Goal: Task Accomplishment & Management: Use online tool/utility

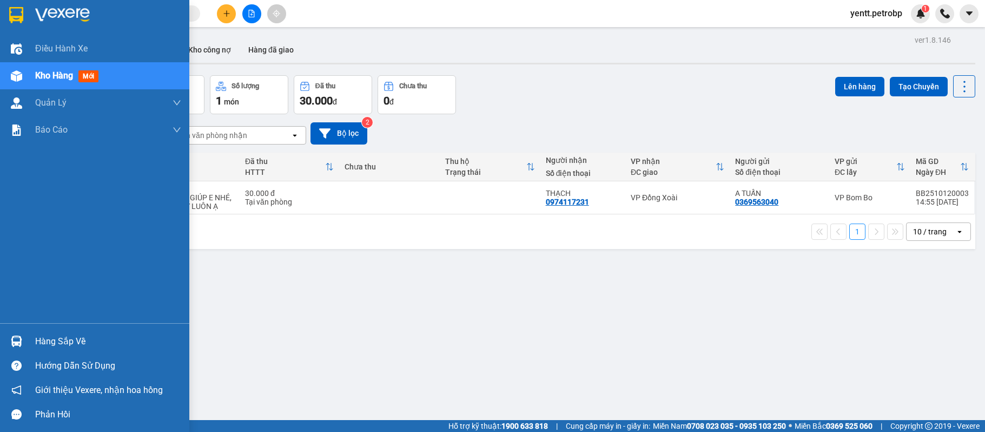
click at [41, 340] on div "Hàng sắp về" at bounding box center [108, 341] width 146 height 16
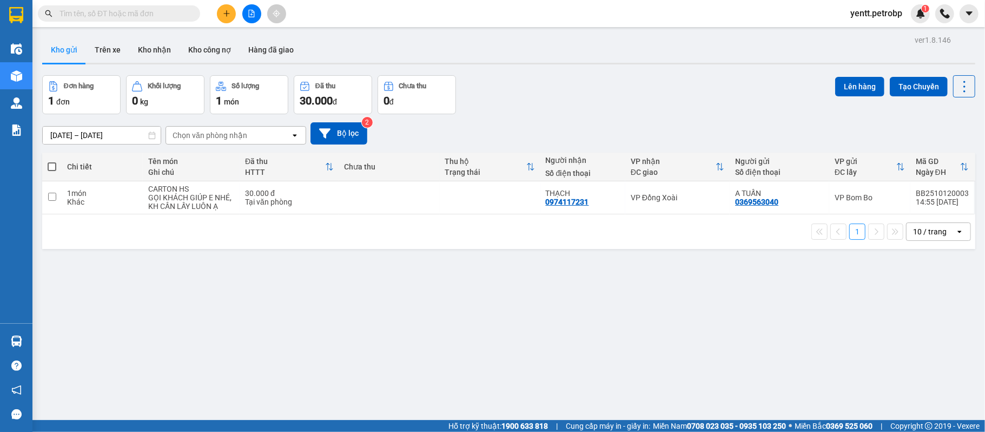
click at [494, 221] on section "Kết quả tìm kiếm ( 1 ) Bộ lọc Mã ĐH Trạng thái Món hàng Tổng cước Chưa cước Ngư…" at bounding box center [492, 216] width 985 height 432
click at [161, 52] on button "Kho nhận" at bounding box center [154, 50] width 50 height 26
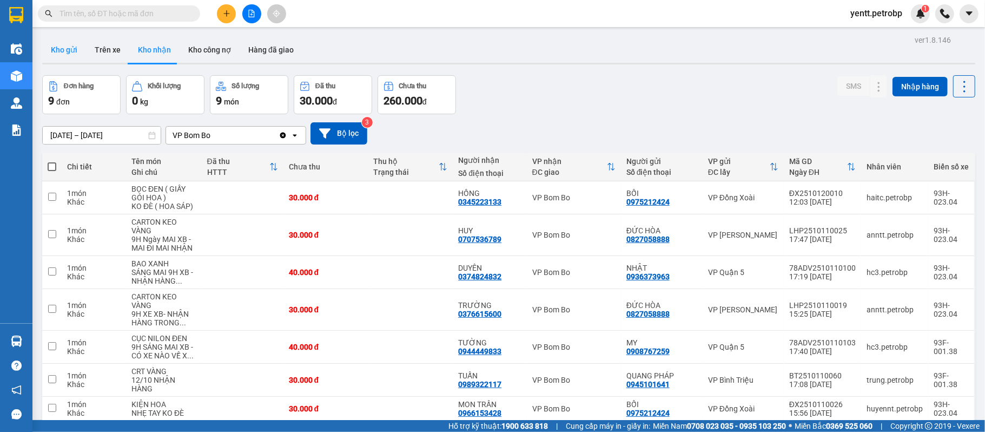
click at [68, 54] on button "Kho gửi" at bounding box center [64, 50] width 44 height 26
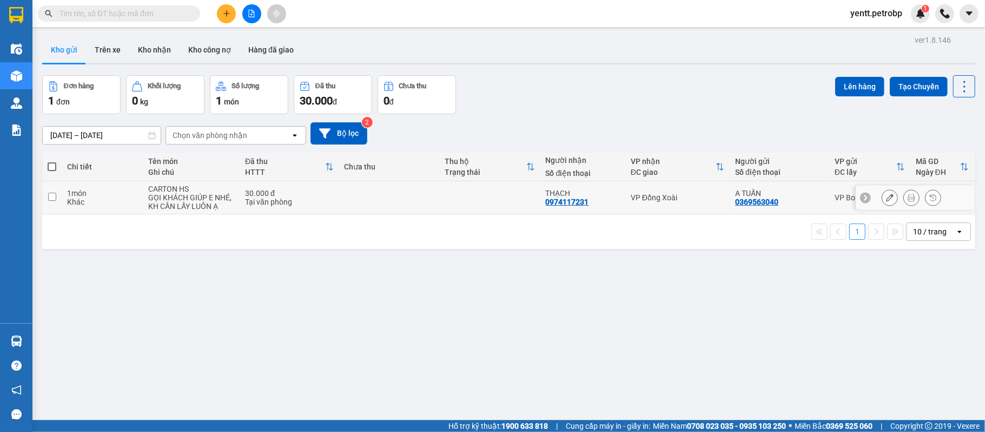
click at [598, 185] on td "THẠCH 0974117231" at bounding box center [582, 197] width 85 height 33
checkbox input "true"
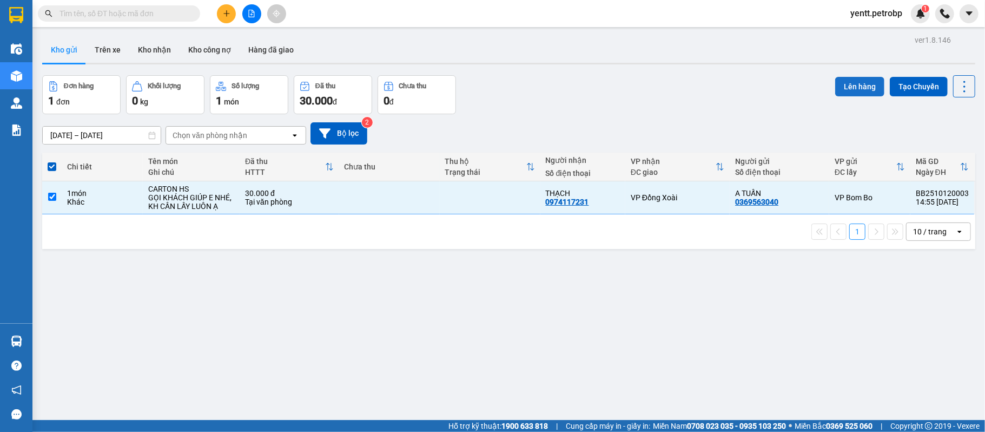
click at [841, 91] on button "Lên hàng" at bounding box center [859, 86] width 49 height 19
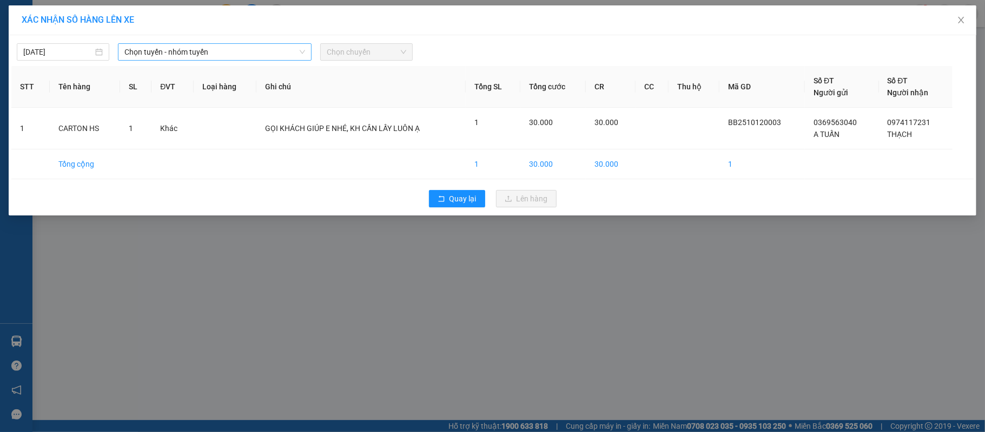
click at [149, 54] on span "Chọn tuyến - nhóm tuyến" at bounding box center [214, 52] width 181 height 16
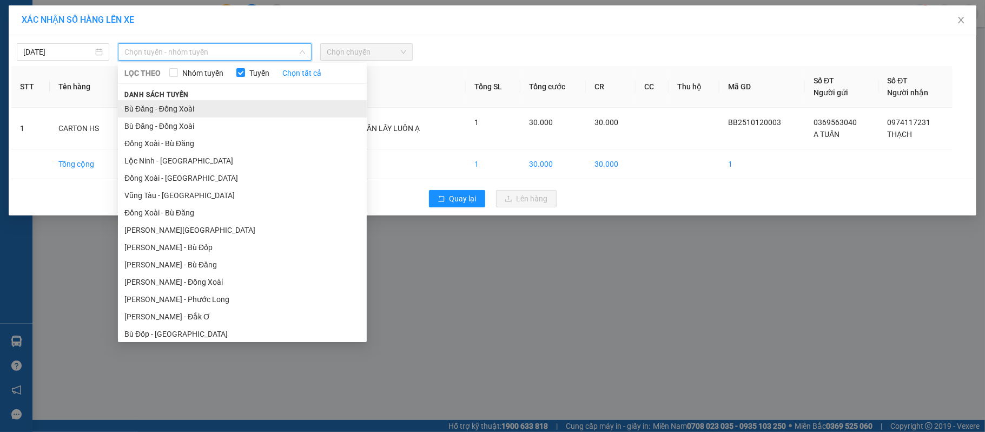
click at [156, 102] on li "Bù Đăng - Đồng Xoài" at bounding box center [242, 108] width 249 height 17
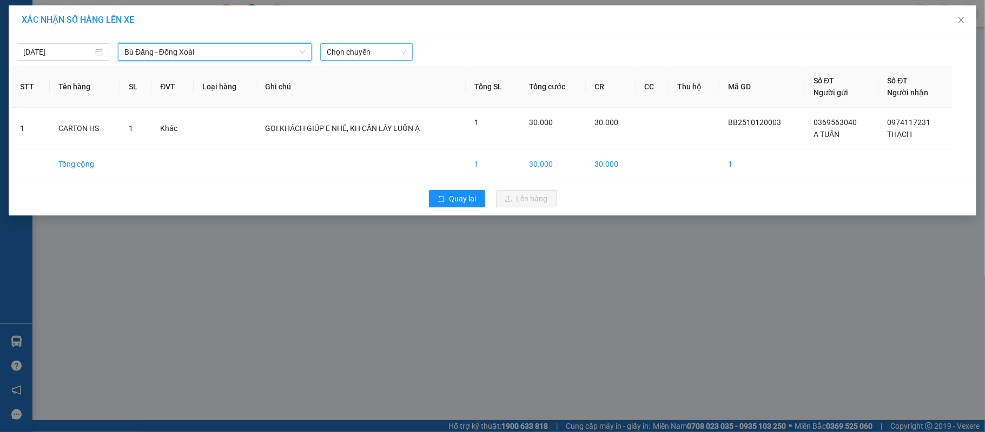
click at [360, 52] on span "Chọn chuyến" at bounding box center [367, 52] width 80 height 16
click at [223, 55] on span "Bù Đăng - Đồng Xoài" at bounding box center [214, 52] width 181 height 16
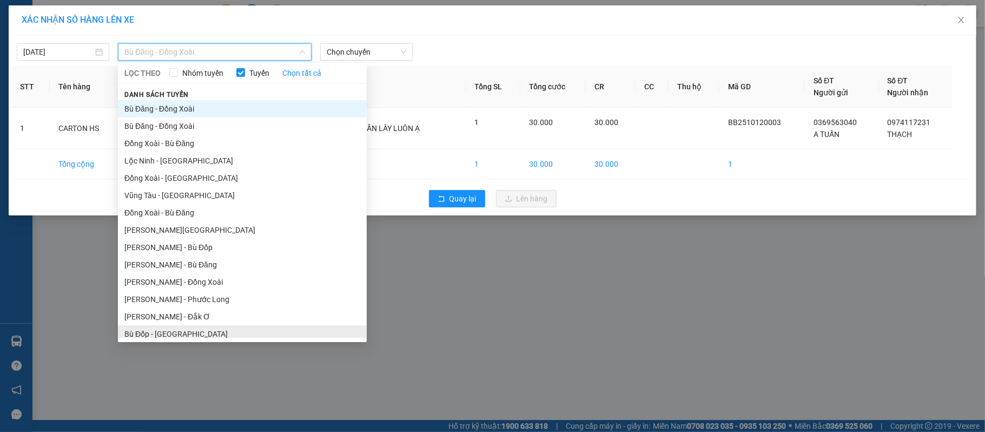
scroll to position [109, 0]
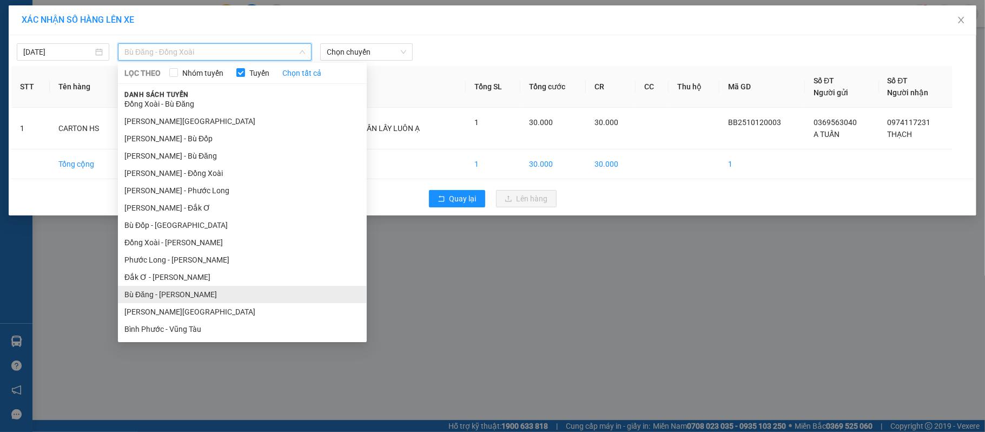
click at [171, 293] on li "Bù Đăng - [PERSON_NAME]" at bounding box center [242, 294] width 249 height 17
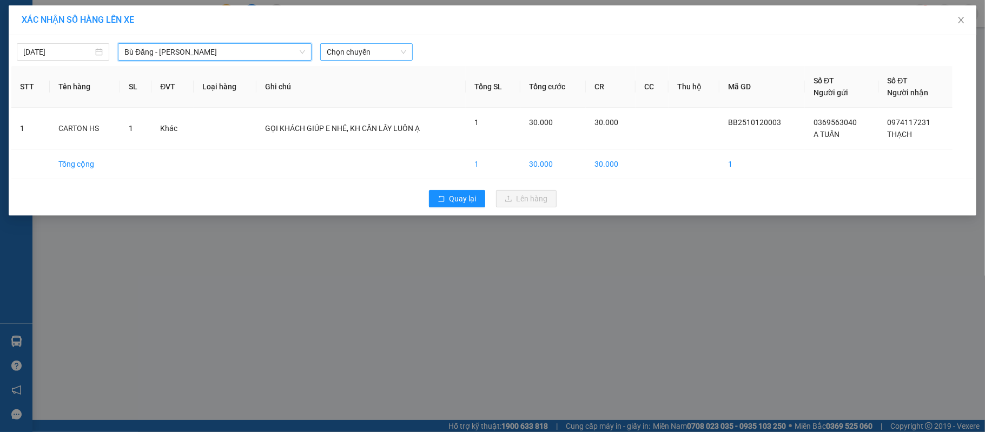
click at [352, 54] on span "Chọn chuyến" at bounding box center [367, 52] width 80 height 16
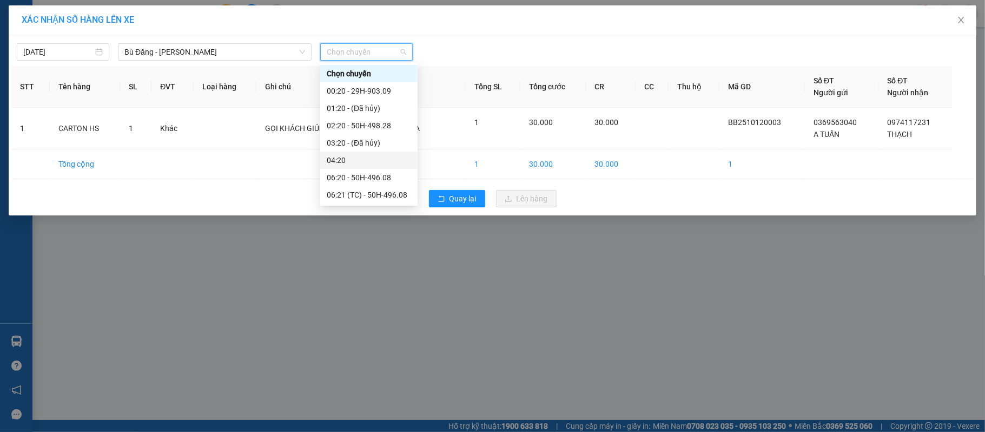
scroll to position [225, 0]
click at [357, 144] on div "15:20 - 29H-903.09" at bounding box center [369, 143] width 84 height 12
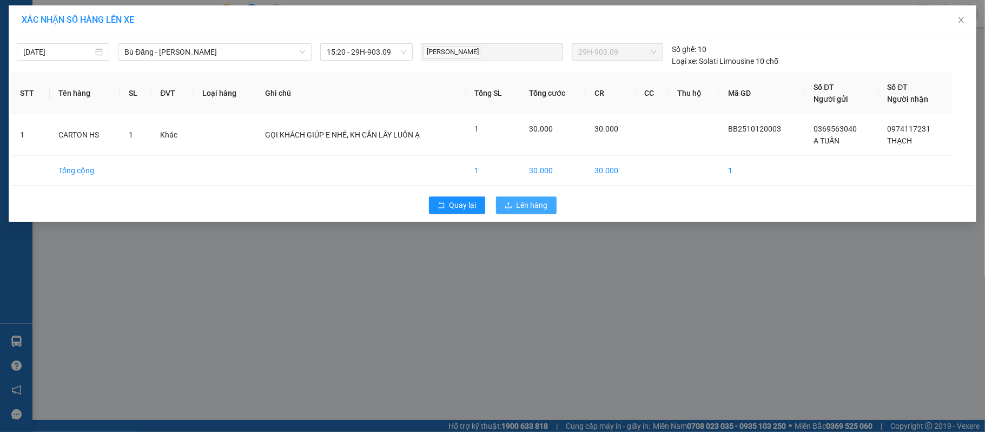
click at [546, 207] on span "Lên hàng" at bounding box center [532, 205] width 31 height 12
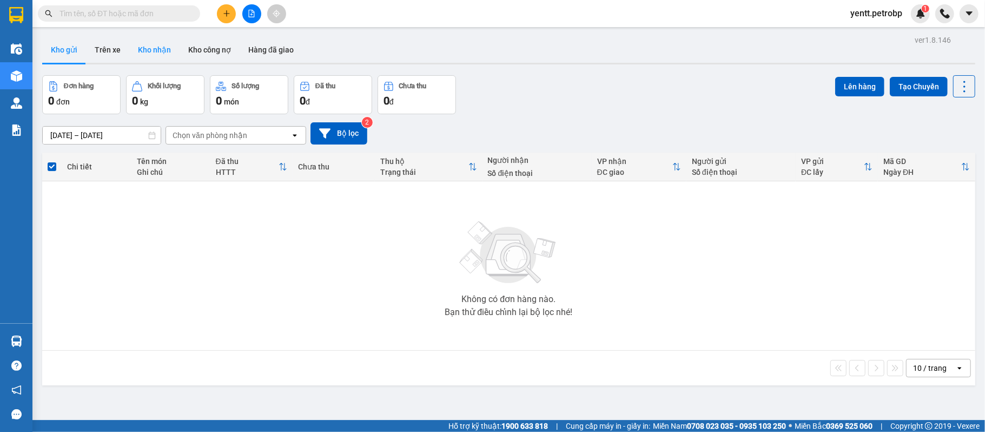
click at [137, 40] on button "Kho nhận" at bounding box center [154, 50] width 50 height 26
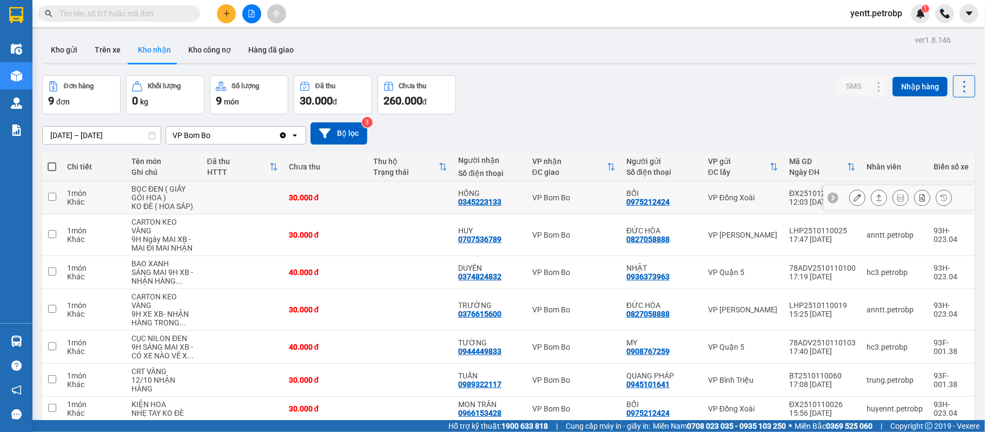
click at [850, 196] on button at bounding box center [857, 197] width 15 height 19
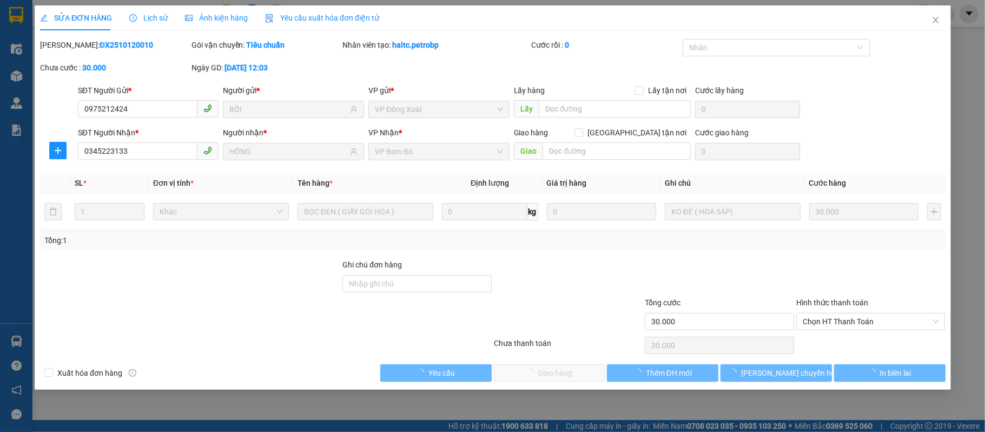
type input "0975212424"
type input "BỐI"
type input "0345223133"
type input "HỒNG"
type input "30.000"
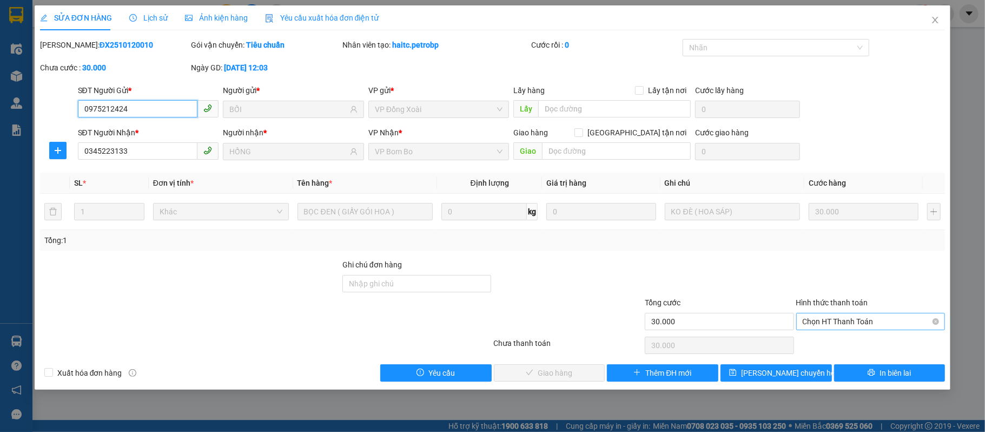
click at [862, 323] on span "Chọn HT Thanh Toán" at bounding box center [871, 321] width 136 height 16
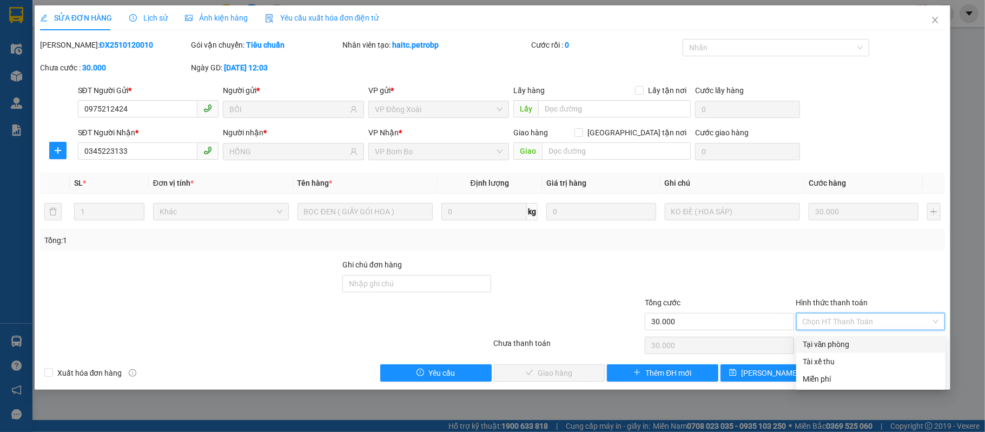
drag, startPoint x: 844, startPoint y: 340, endPoint x: 581, endPoint y: 358, distance: 264.1
click at [841, 342] on div "Tại văn phòng" at bounding box center [871, 344] width 136 height 12
type input "0"
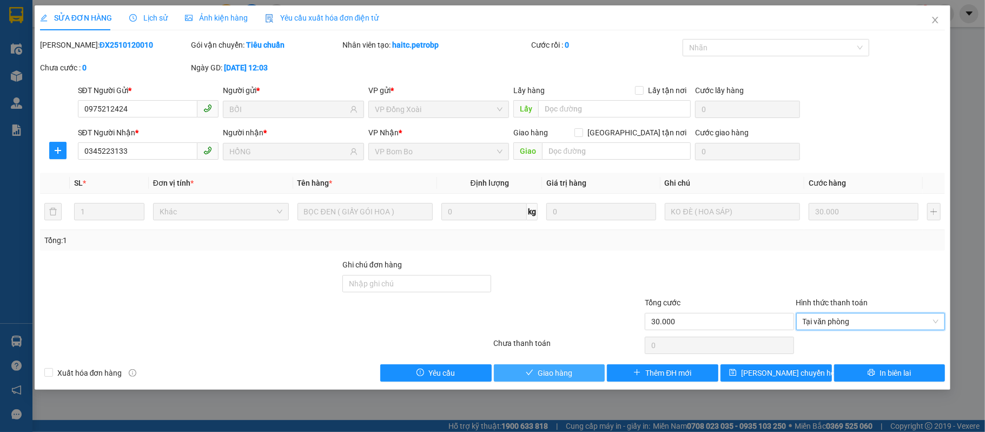
click at [557, 375] on span "Giao hàng" at bounding box center [555, 373] width 35 height 12
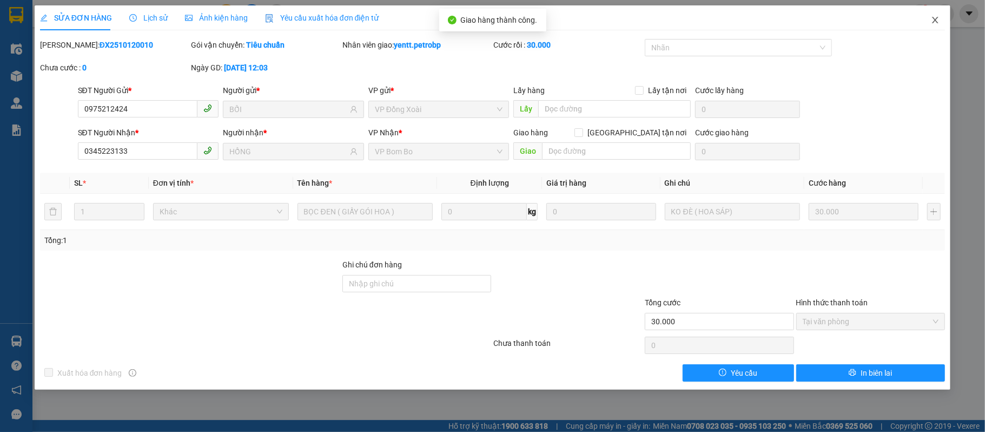
click at [940, 21] on icon "close" at bounding box center [935, 20] width 9 height 9
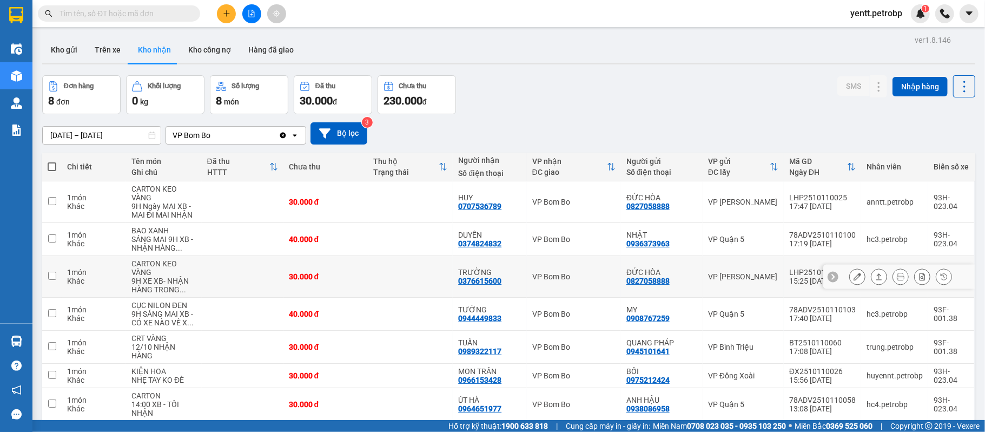
click at [854, 278] on icon at bounding box center [858, 277] width 8 height 8
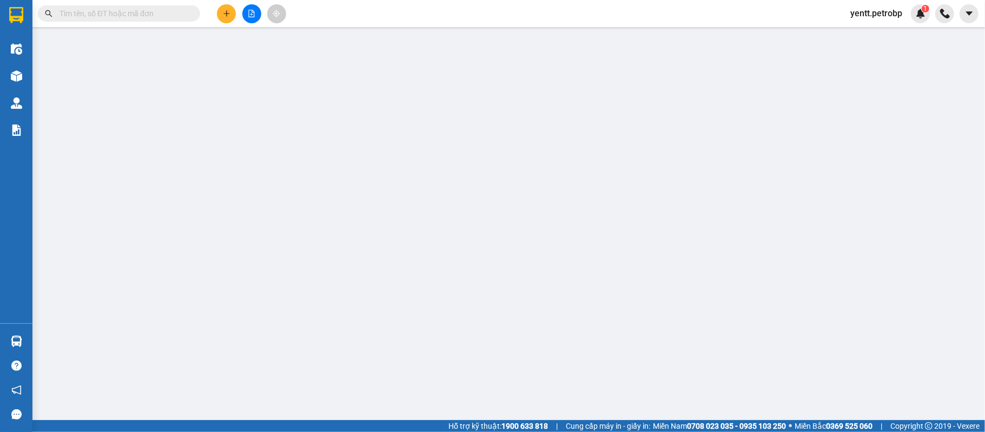
type input "0827058888"
type input "ĐỨC HÒA"
type input "0376615600"
type input "TRƯỜNG"
type input "30.000"
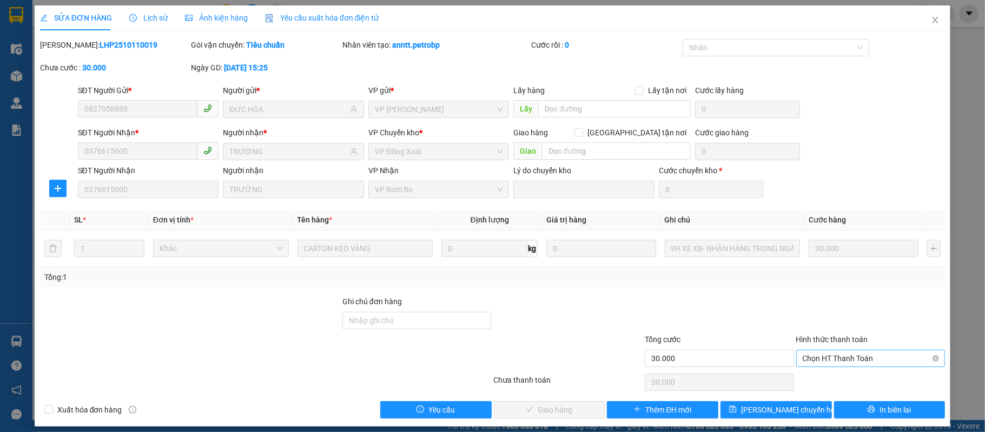
click at [840, 353] on span "Chọn HT Thanh Toán" at bounding box center [871, 358] width 136 height 16
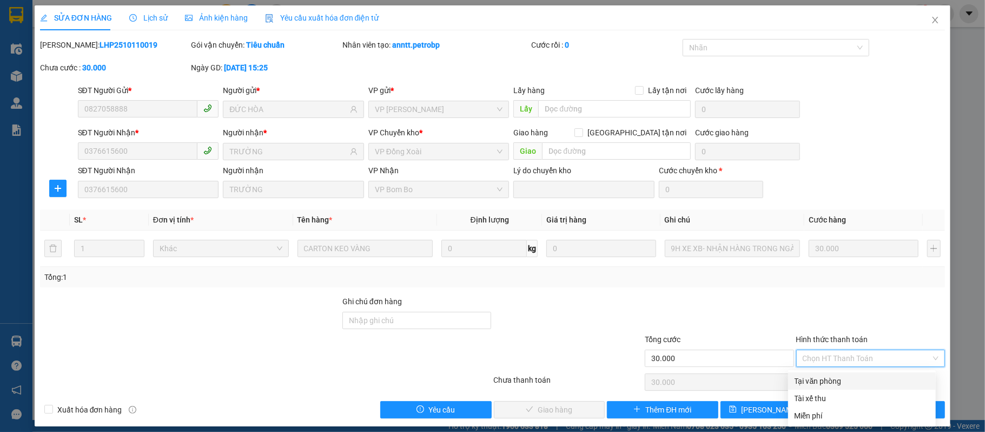
click at [814, 375] on div "Tại văn phòng" at bounding box center [862, 381] width 135 height 12
type input "0"
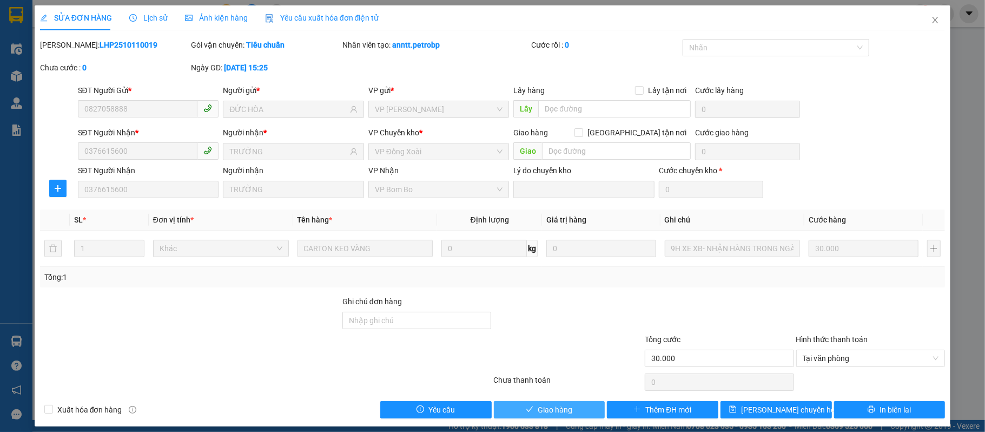
click at [559, 410] on span "Giao hàng" at bounding box center [555, 410] width 35 height 12
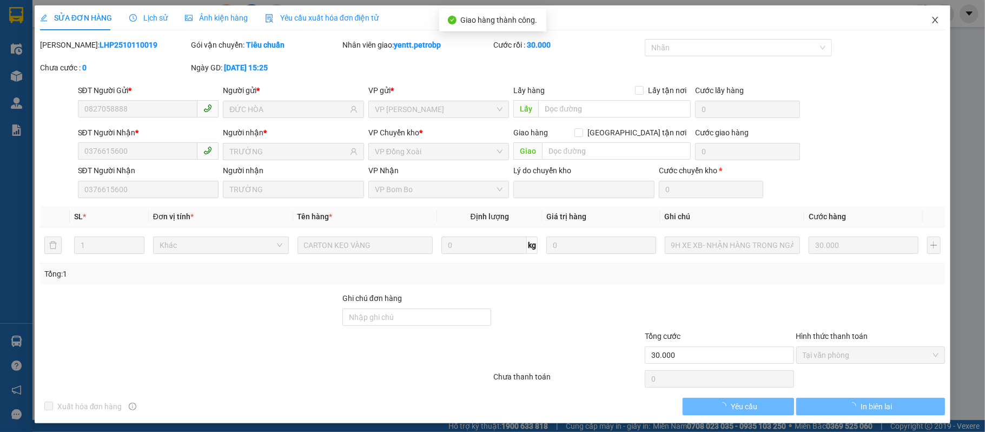
click at [922, 15] on span "Close" at bounding box center [935, 20] width 30 height 30
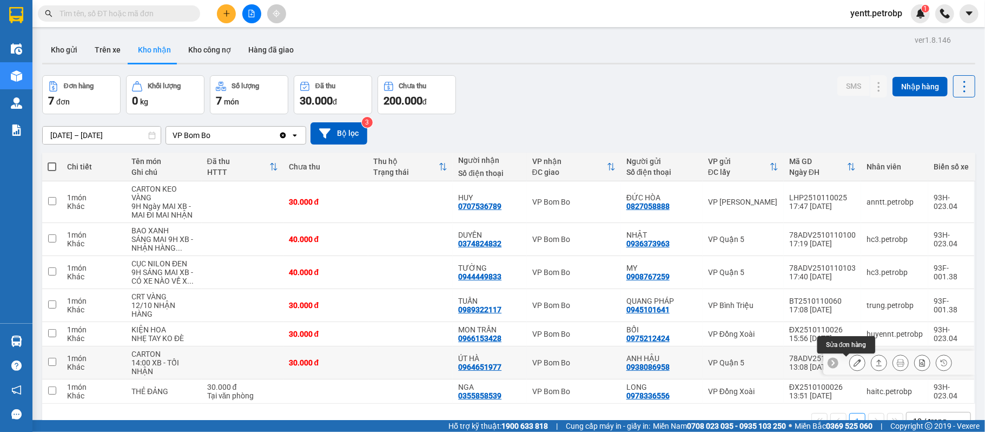
click at [854, 362] on icon at bounding box center [858, 363] width 8 height 8
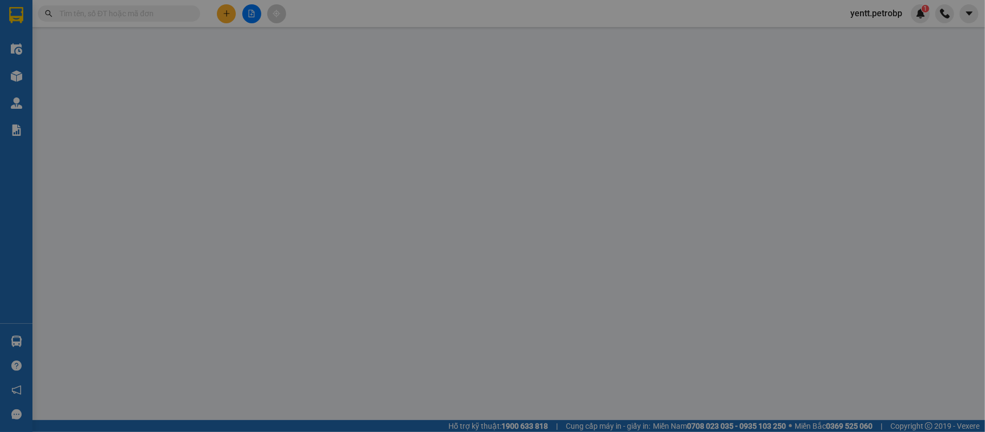
type input "0938086958"
type input "ANH HẬU"
type input "0964651977"
type input "ÚT HÀ"
type input "30.000"
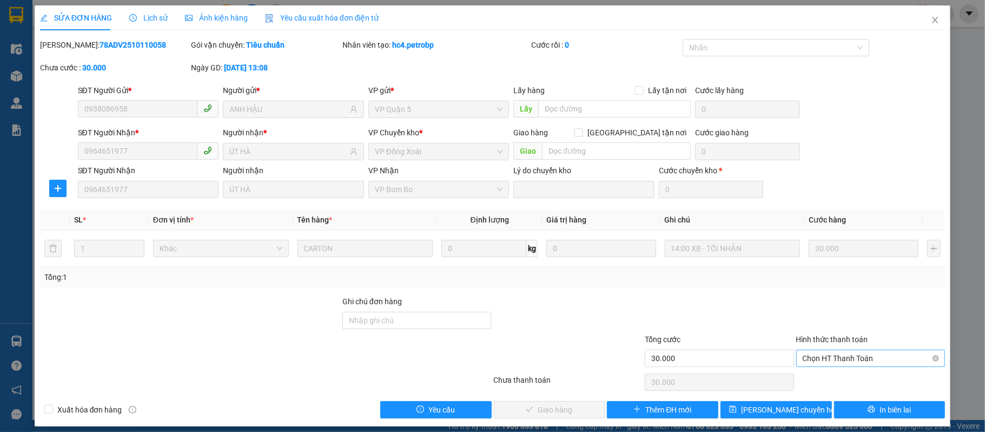
drag, startPoint x: 855, startPoint y: 358, endPoint x: 850, endPoint y: 367, distance: 10.4
click at [855, 358] on span "Chọn HT Thanh Toán" at bounding box center [871, 358] width 136 height 16
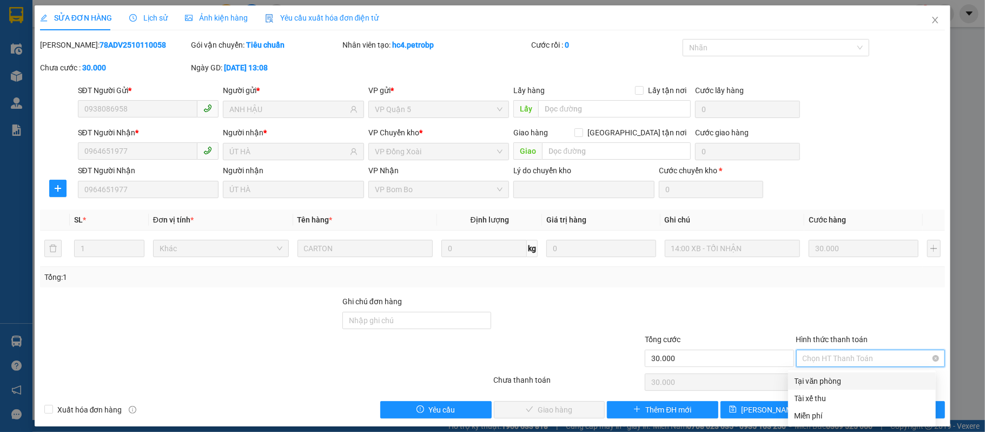
click at [833, 381] on div "Tại văn phòng" at bounding box center [862, 381] width 135 height 12
type input "0"
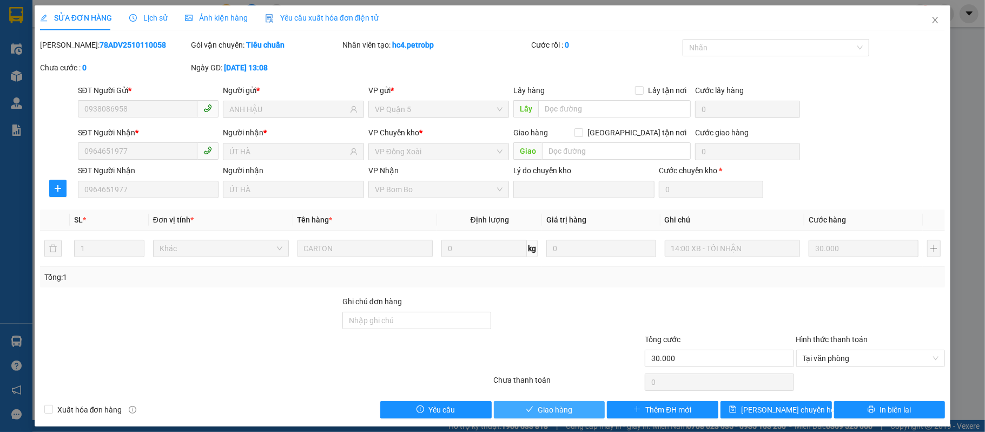
click at [564, 405] on span "Giao hàng" at bounding box center [555, 410] width 35 height 12
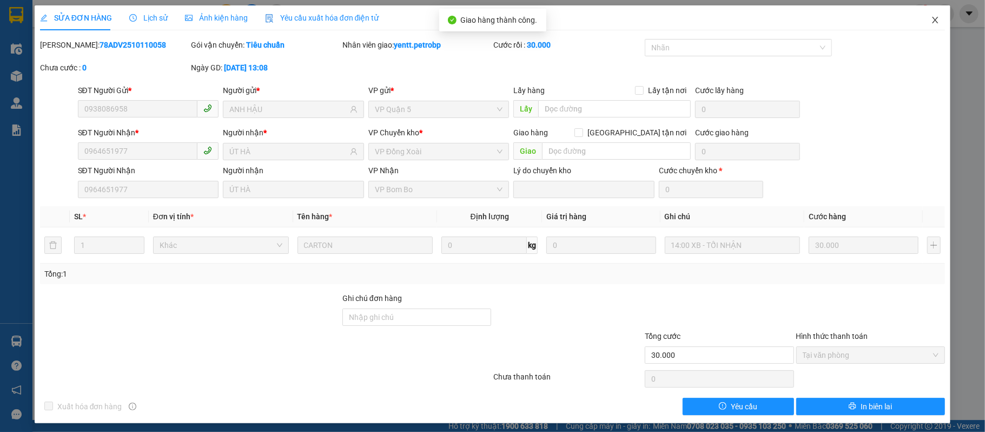
click at [931, 21] on icon "close" at bounding box center [935, 20] width 9 height 9
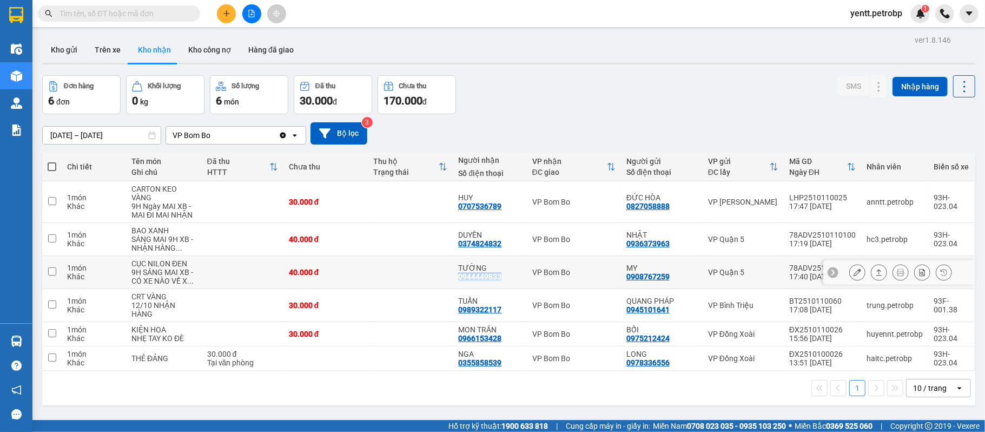
drag, startPoint x: 453, startPoint y: 278, endPoint x: 497, endPoint y: 278, distance: 43.8
click at [497, 278] on td "TƯỜNG 0944449833" at bounding box center [490, 272] width 74 height 33
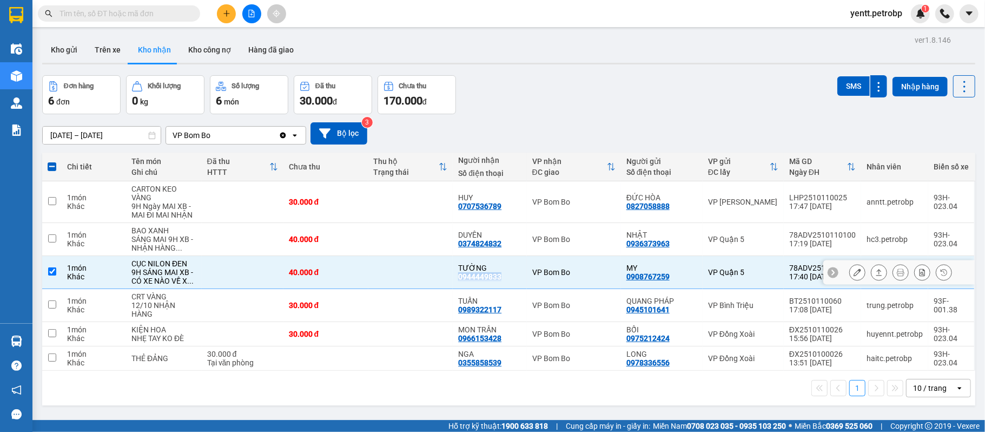
copy div "0944449833"
click at [52, 269] on input "checkbox" at bounding box center [52, 271] width 8 height 8
checkbox input "false"
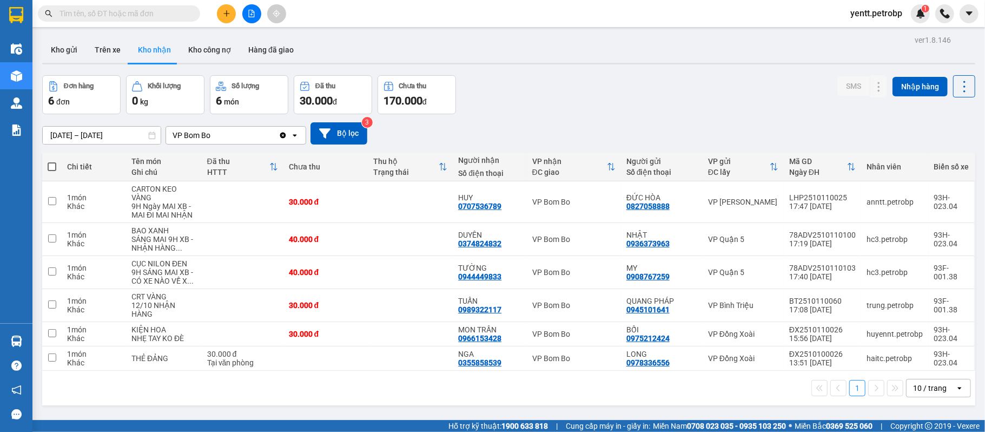
paste input "0944449833"
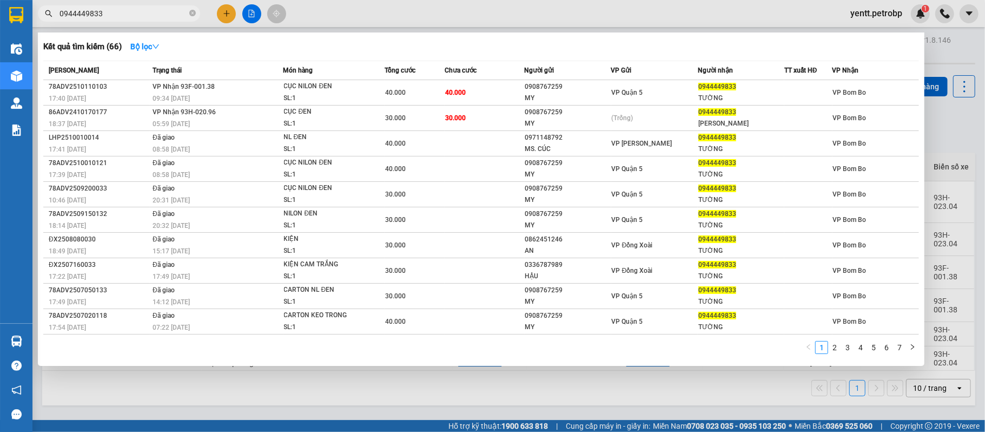
type input "0944449833"
click at [650, 385] on div at bounding box center [492, 216] width 985 height 432
